Goal: Task Accomplishment & Management: Use online tool/utility

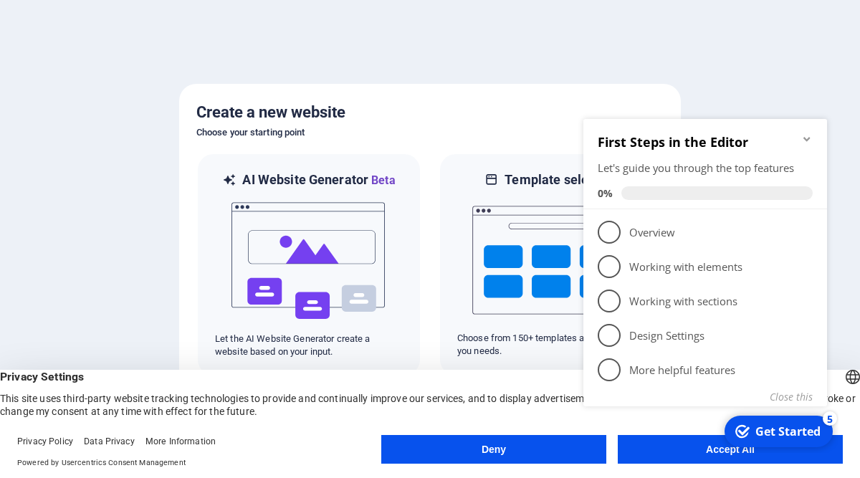
click at [806, 138] on icon "Minimize checklist" at bounding box center [806, 138] width 11 height 11
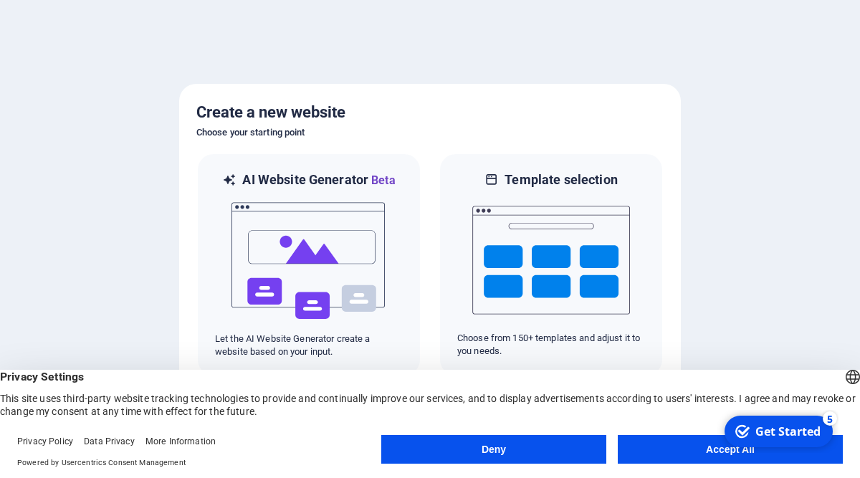
click at [715, 456] on button "Accept All" at bounding box center [730, 449] width 225 height 29
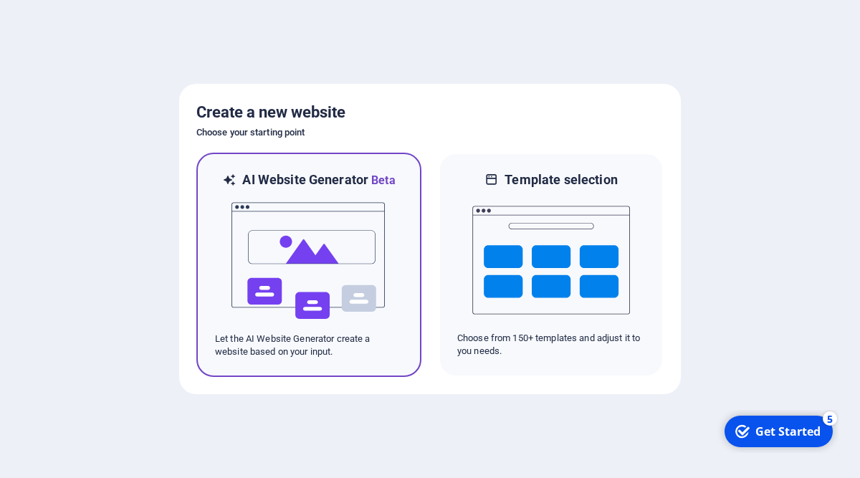
click at [335, 282] on img at bounding box center [309, 260] width 158 height 143
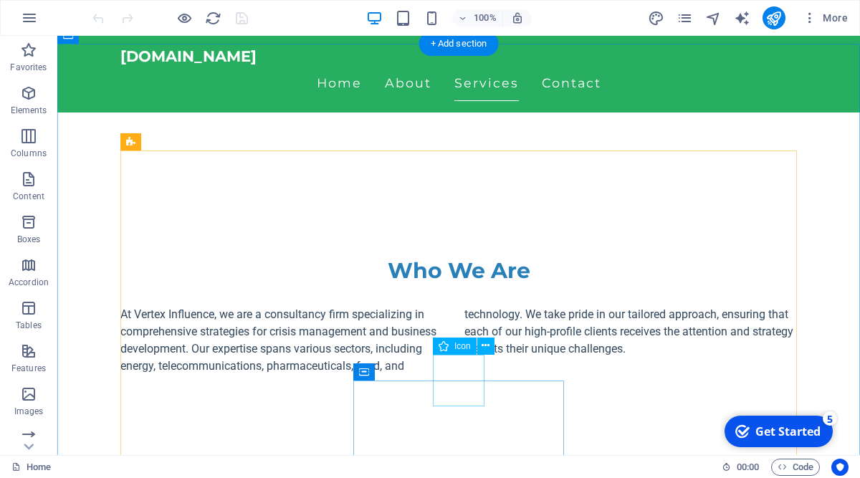
scroll to position [542, 0]
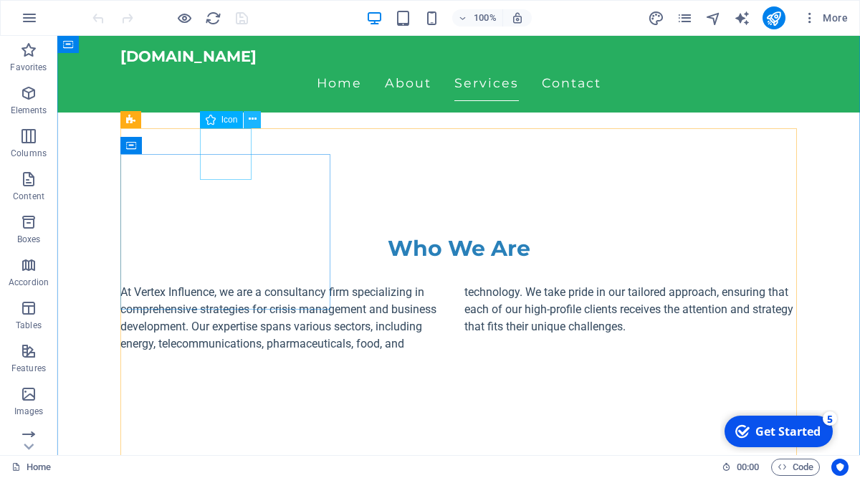
click at [254, 121] on icon at bounding box center [253, 119] width 8 height 15
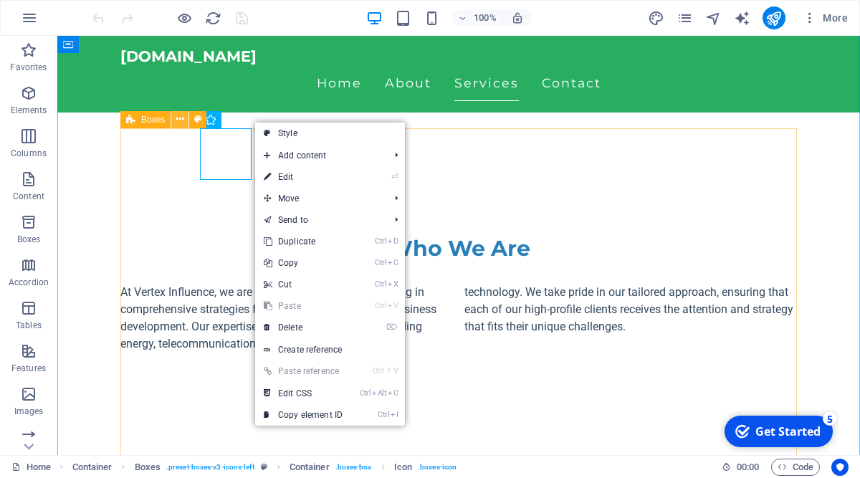
click at [179, 123] on icon at bounding box center [180, 119] width 8 height 15
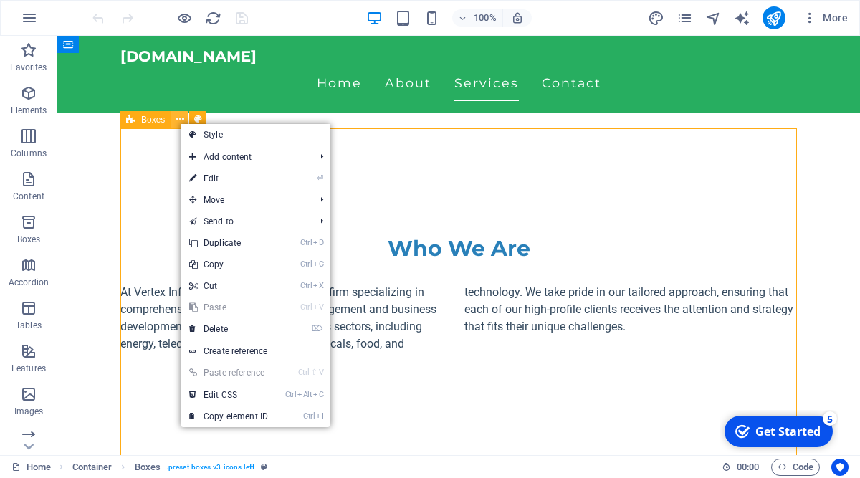
click at [179, 123] on icon at bounding box center [180, 119] width 8 height 15
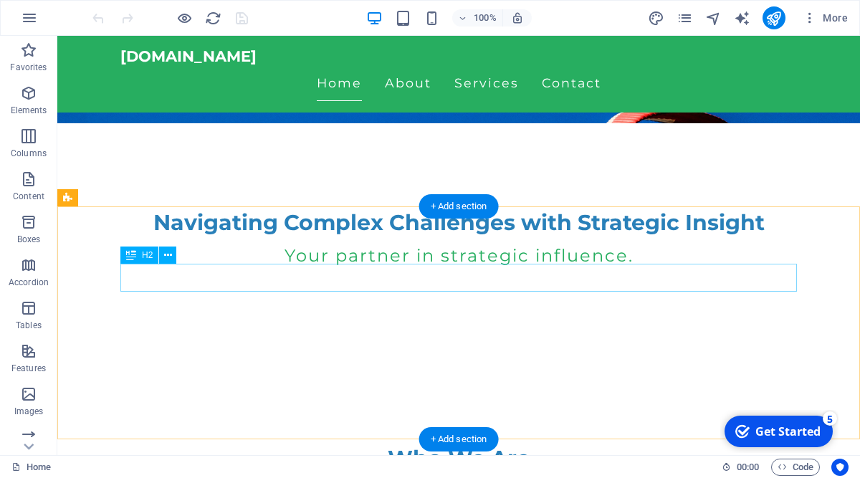
scroll to position [0, 0]
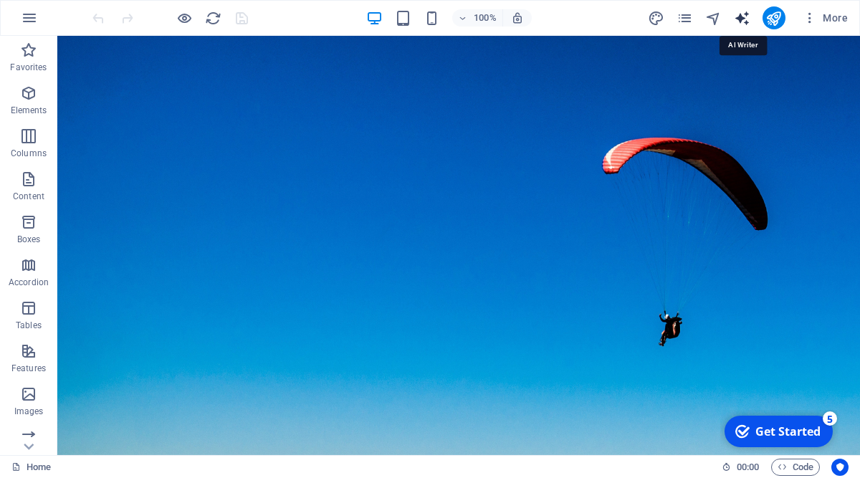
click at [738, 19] on icon "text_generator" at bounding box center [742, 18] width 16 height 16
select select "English"
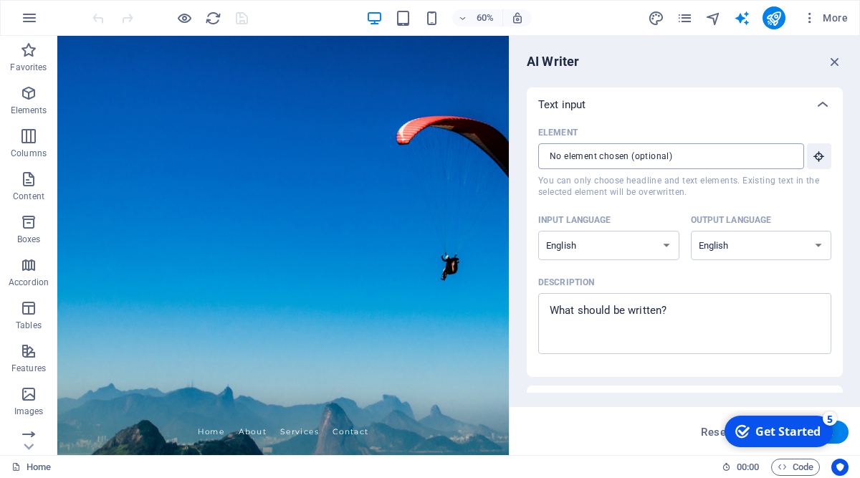
click at [682, 158] on input "Element ​ You can only choose headline and text elements. Existing text in the …" at bounding box center [666, 156] width 256 height 26
click at [836, 64] on icon "button" at bounding box center [835, 62] width 16 height 16
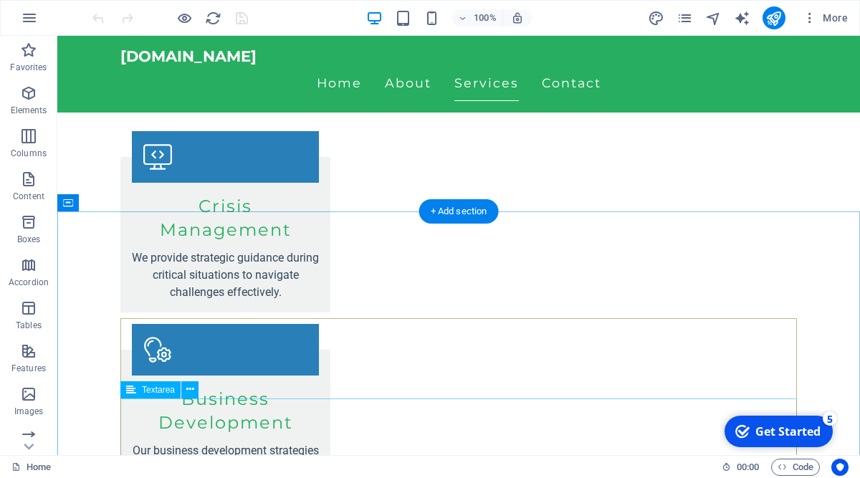
scroll to position [929, 0]
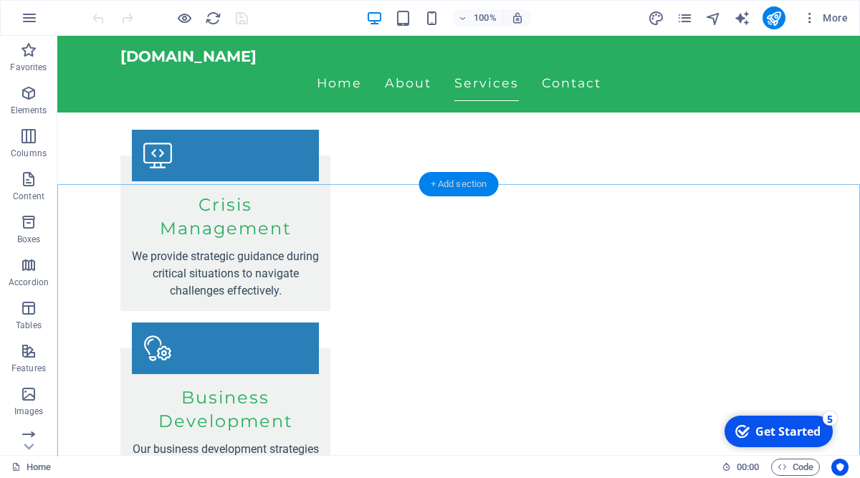
click at [467, 180] on div "+ Add section" at bounding box center [459, 184] width 80 height 24
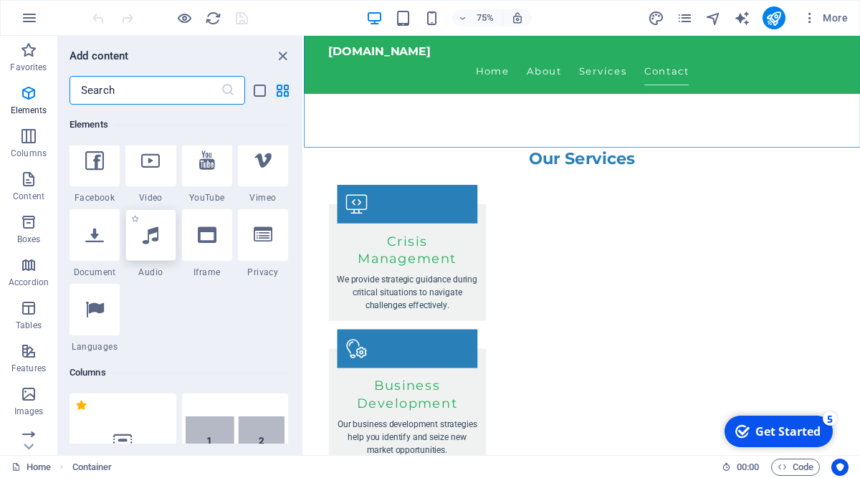
scroll to position [563, 0]
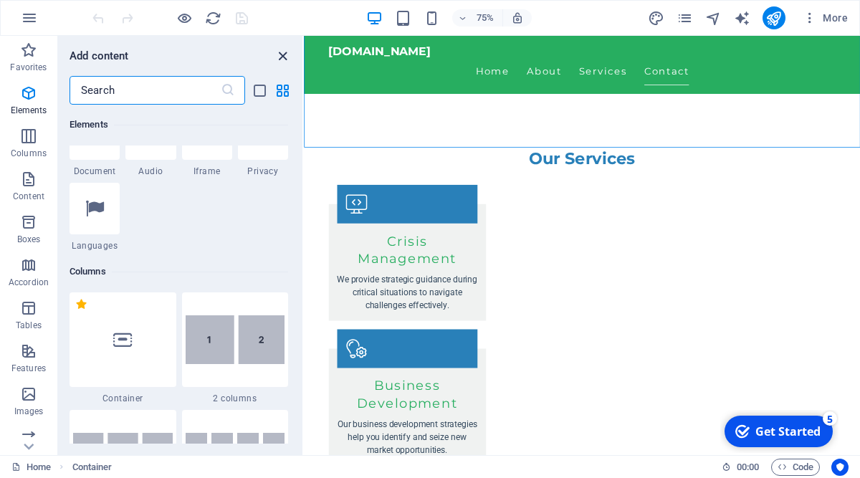
click at [284, 59] on icon "close panel" at bounding box center [282, 56] width 16 height 16
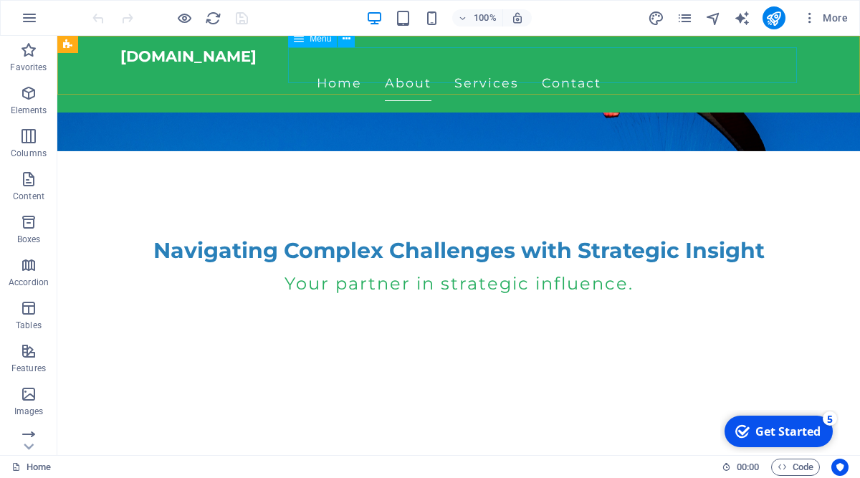
scroll to position [232, 0]
